Goal: Book appointment/travel/reservation

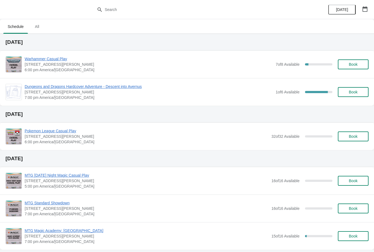
click at [135, 89] on span "Dungeons and Dragons Hardcover Adventure - Descent into Avernus" at bounding box center [149, 86] width 248 height 5
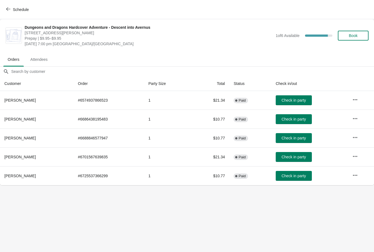
click at [302, 178] on span "Check in party" at bounding box center [293, 175] width 24 height 4
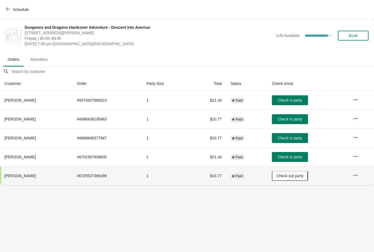
click at [301, 160] on button "Check in party" at bounding box center [290, 157] width 36 height 10
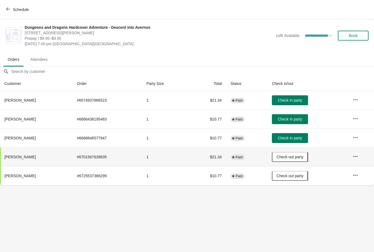
click at [302, 100] on span "Check in party" at bounding box center [289, 100] width 24 height 4
click at [242, 155] on span "Paid" at bounding box center [238, 157] width 7 height 4
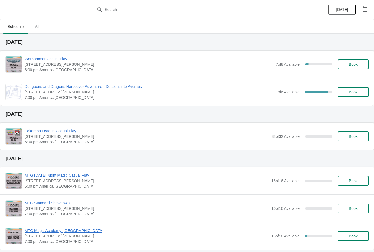
click at [138, 89] on span "Dungeons and Dragons Hardcover Adventure - Descent into Avernus" at bounding box center [149, 86] width 248 height 5
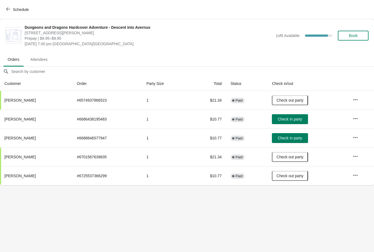
click at [234, 99] on span "Complete" at bounding box center [233, 100] width 2 height 2
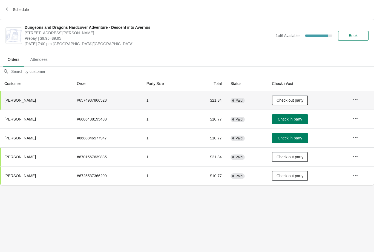
click at [6, 7] on icon "button" at bounding box center [8, 9] width 4 height 4
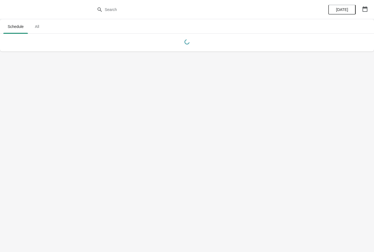
click at [367, 12] on button "button" at bounding box center [365, 9] width 10 height 10
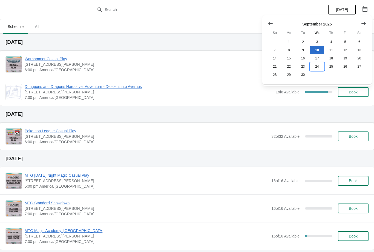
click at [323, 65] on button "24" at bounding box center [317, 66] width 14 height 8
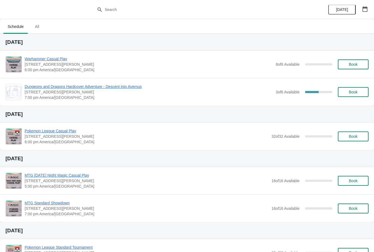
click at [118, 88] on span "Dungeons and Dragons Hardcover Adventure - Descent into Avernus" at bounding box center [149, 86] width 248 height 5
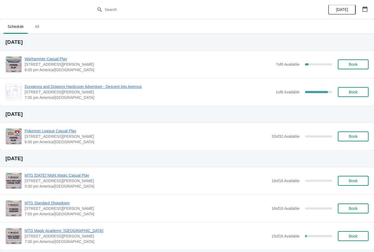
click at [350, 62] on span "Book" at bounding box center [353, 64] width 9 height 4
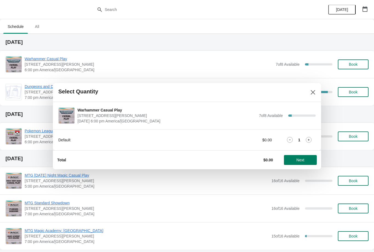
click at [304, 158] on span "Next" at bounding box center [300, 160] width 8 height 4
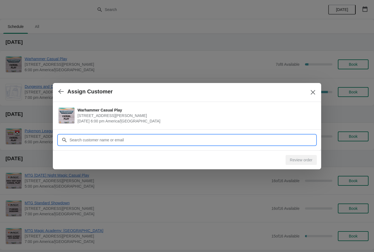
click at [288, 138] on input "Customer" at bounding box center [192, 140] width 246 height 10
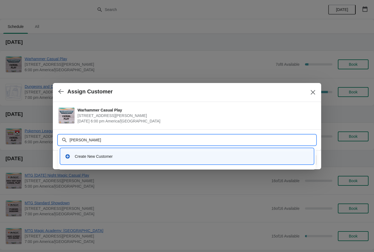
type input "Stephen"
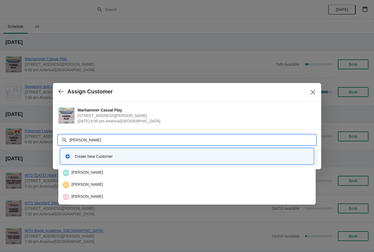
click at [183, 192] on div "SM Stephen Maddox" at bounding box center [186, 196] width 253 height 11
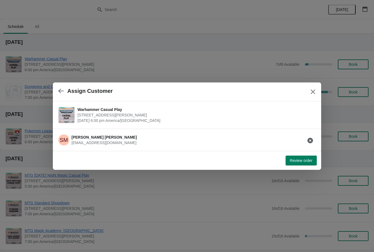
click at [302, 162] on span "Review order" at bounding box center [301, 160] width 22 height 4
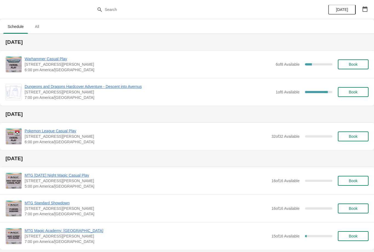
click at [361, 64] on span "Book" at bounding box center [353, 64] width 21 height 4
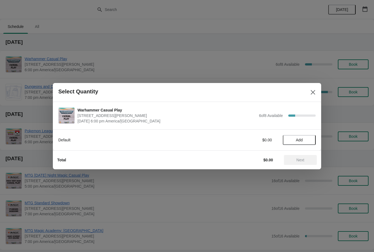
click at [307, 139] on span "Add" at bounding box center [299, 140] width 23 height 4
click at [305, 164] on button "Next" at bounding box center [300, 160] width 33 height 10
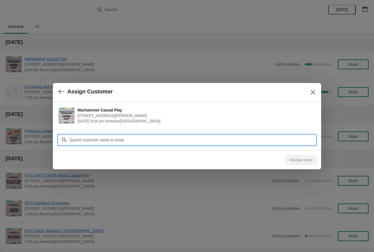
click at [295, 135] on input "Customer" at bounding box center [192, 140] width 246 height 10
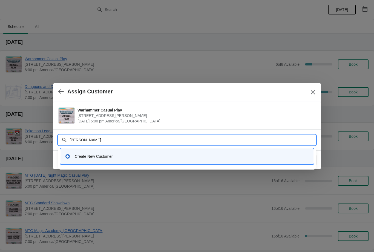
type input "Daniel"
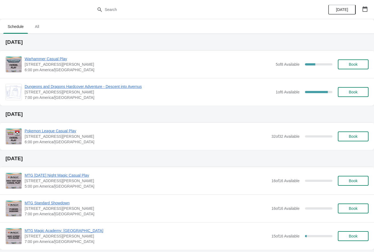
click at [359, 68] on button "Book" at bounding box center [353, 64] width 31 height 10
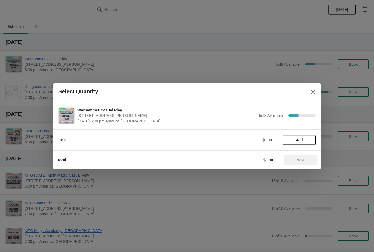
click at [306, 144] on button "Add" at bounding box center [299, 140] width 33 height 10
click at [307, 163] on button "Next" at bounding box center [300, 160] width 33 height 10
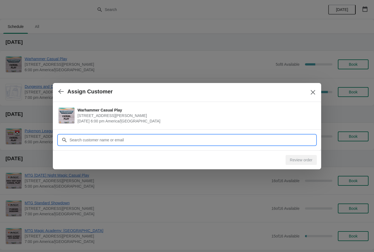
click at [273, 141] on input "Customer" at bounding box center [192, 140] width 246 height 10
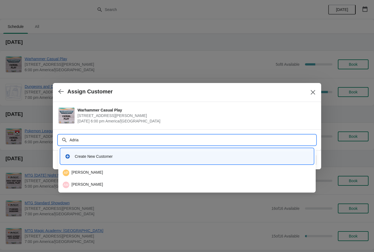
type input "Adrian"
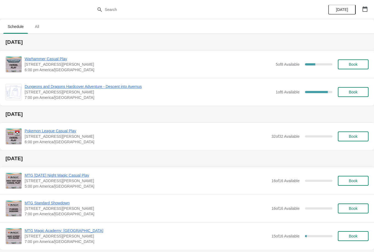
click at [364, 62] on button "Book" at bounding box center [353, 64] width 31 height 10
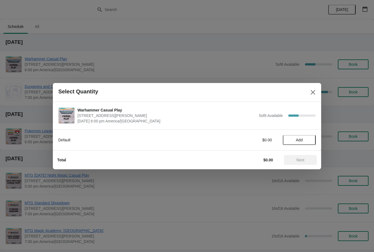
click at [304, 138] on span "Add" at bounding box center [299, 140] width 23 height 4
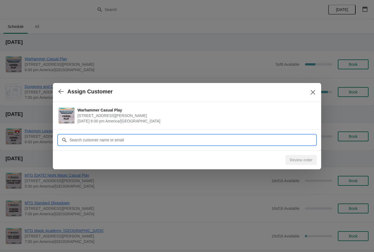
click at [259, 138] on input "Customer" at bounding box center [192, 140] width 246 height 10
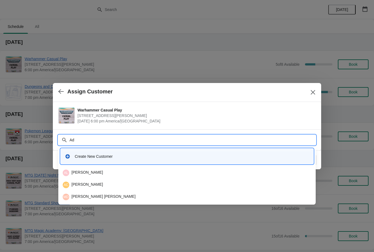
type input "Adr"
click at [144, 196] on div "AM [PERSON_NAME]" at bounding box center [187, 196] width 248 height 7
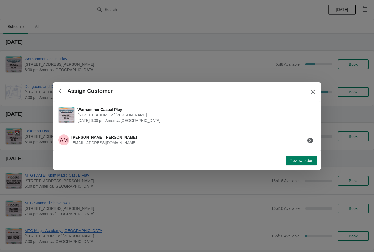
click at [306, 162] on span "Review order" at bounding box center [301, 160] width 22 height 4
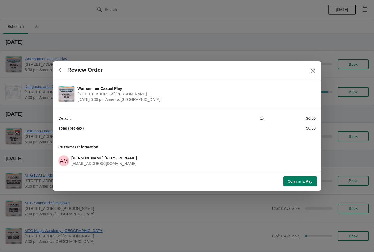
click at [305, 183] on span "Confirm & Pay" at bounding box center [300, 181] width 25 height 4
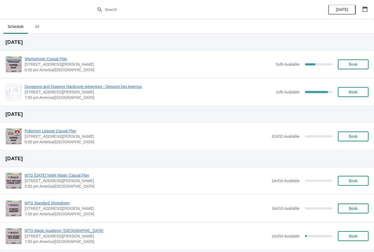
click at [354, 88] on button "Book" at bounding box center [353, 92] width 31 height 10
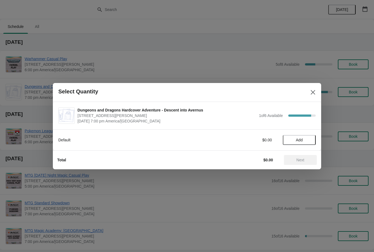
click at [315, 90] on icon "Close" at bounding box center [312, 91] width 5 height 5
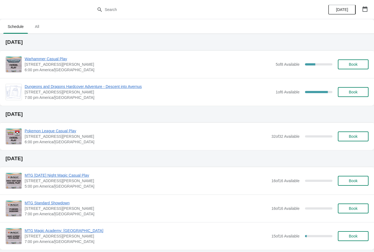
click at [358, 66] on button "Book" at bounding box center [353, 64] width 31 height 10
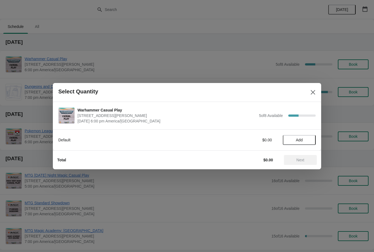
click at [298, 143] on button "Add" at bounding box center [299, 140] width 33 height 10
click at [292, 157] on button "Next" at bounding box center [300, 160] width 33 height 10
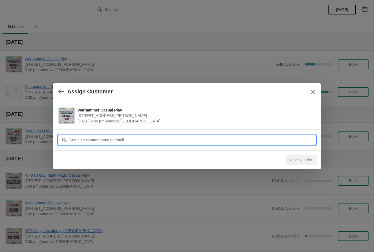
click at [270, 137] on input "Customer" at bounding box center [192, 140] width 246 height 10
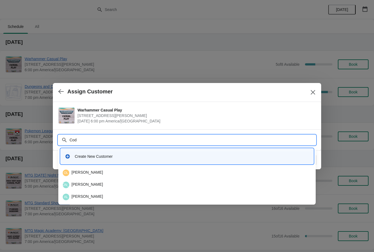
type input "Cody"
click at [158, 172] on div "CR Cody Reynolds" at bounding box center [187, 172] width 248 height 7
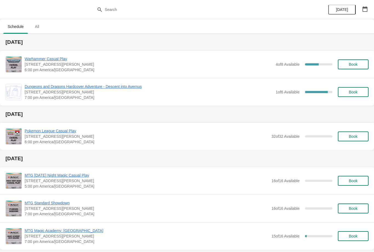
click at [132, 80] on div "Dungeons and Dragons Hardcover Adventure - Descent into Avernus [STREET_ADDRESS…" at bounding box center [187, 92] width 374 height 28
click at [142, 86] on span "Dungeons and Dragons Hardcover Adventure - Descent into Avernus" at bounding box center [149, 86] width 248 height 5
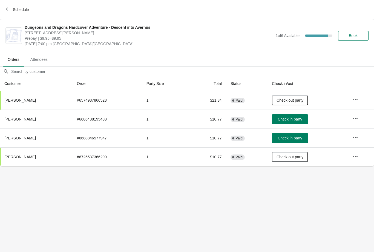
click at [300, 119] on span "Check in party" at bounding box center [289, 119] width 24 height 4
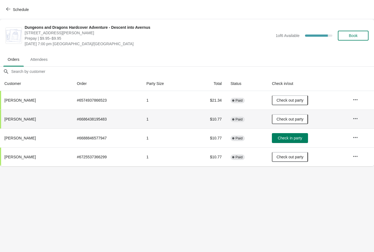
click at [302, 139] on span "Check in party" at bounding box center [289, 138] width 24 height 4
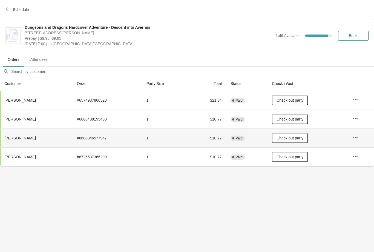
click at [6, 10] on button "Schedule" at bounding box center [18, 10] width 30 height 10
